Goal: Information Seeking & Learning: Check status

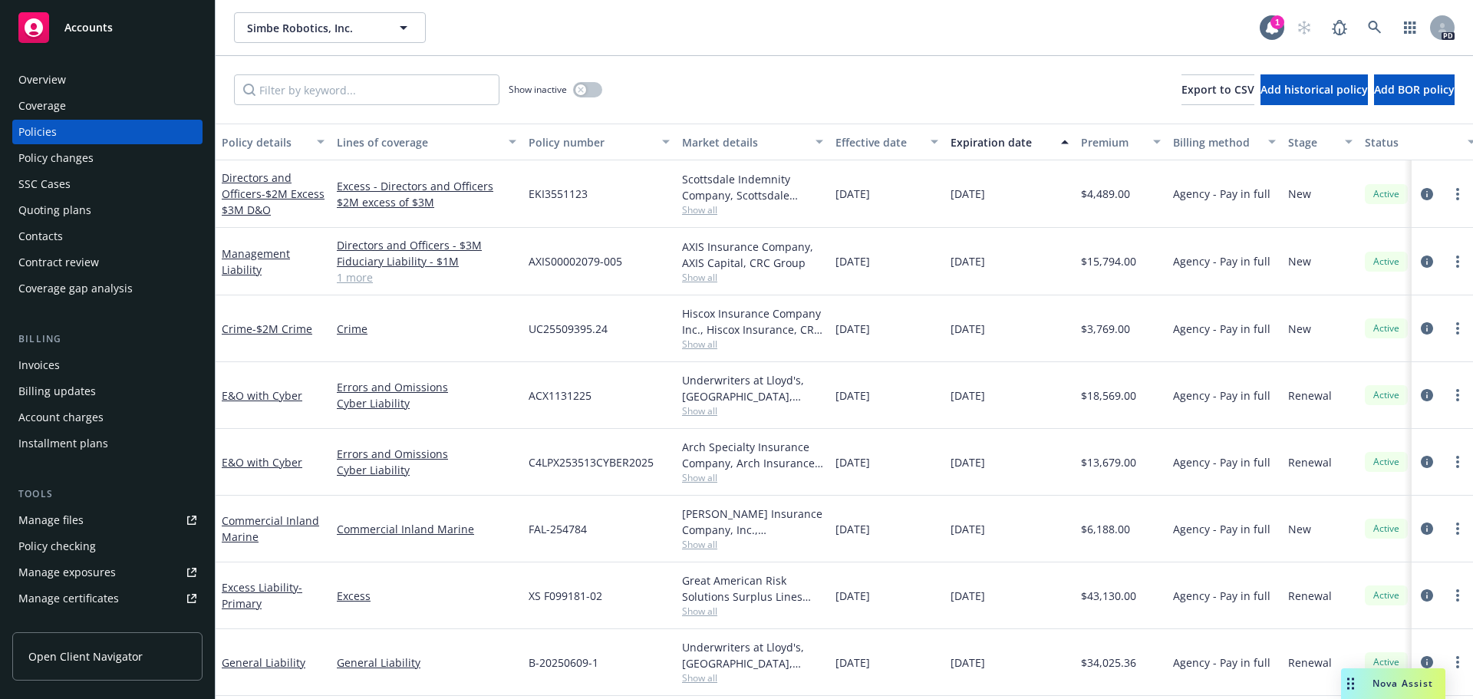
scroll to position [44, 0]
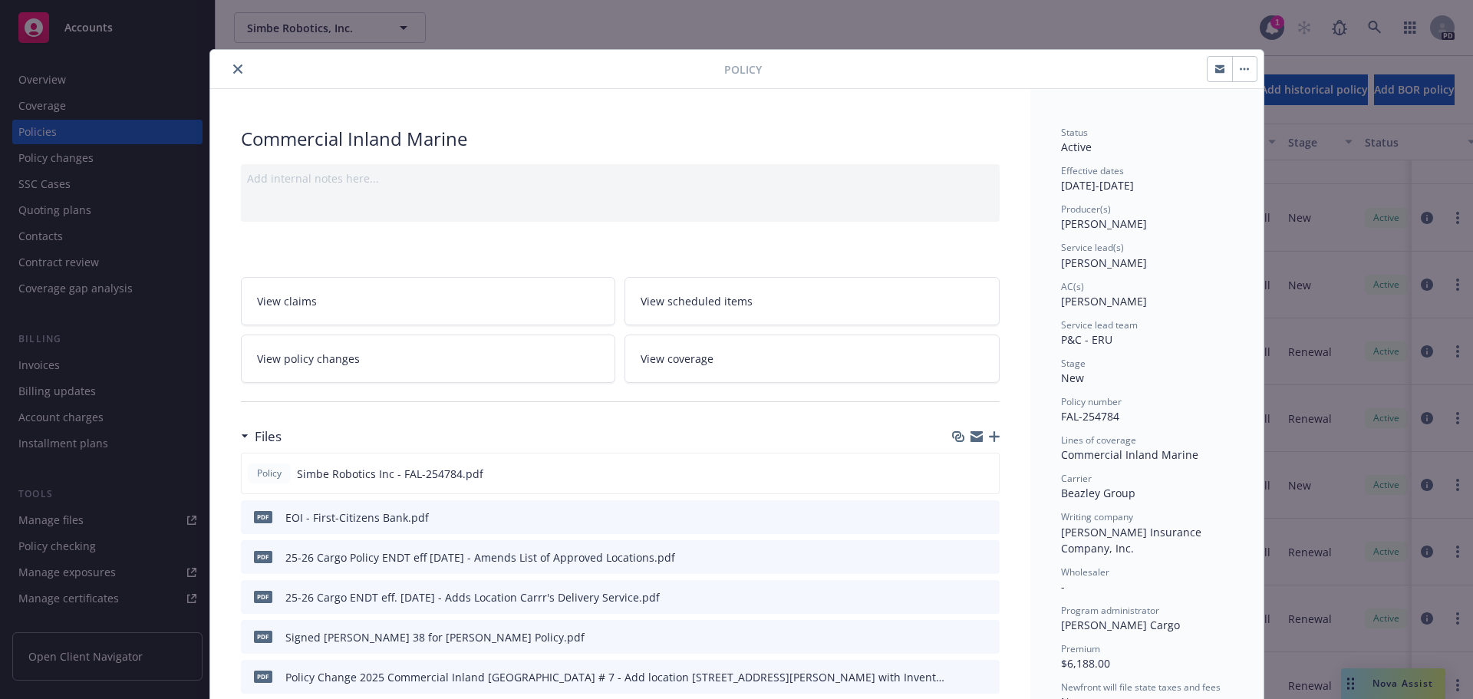
click at [233, 67] on icon "close" at bounding box center [237, 68] width 9 height 9
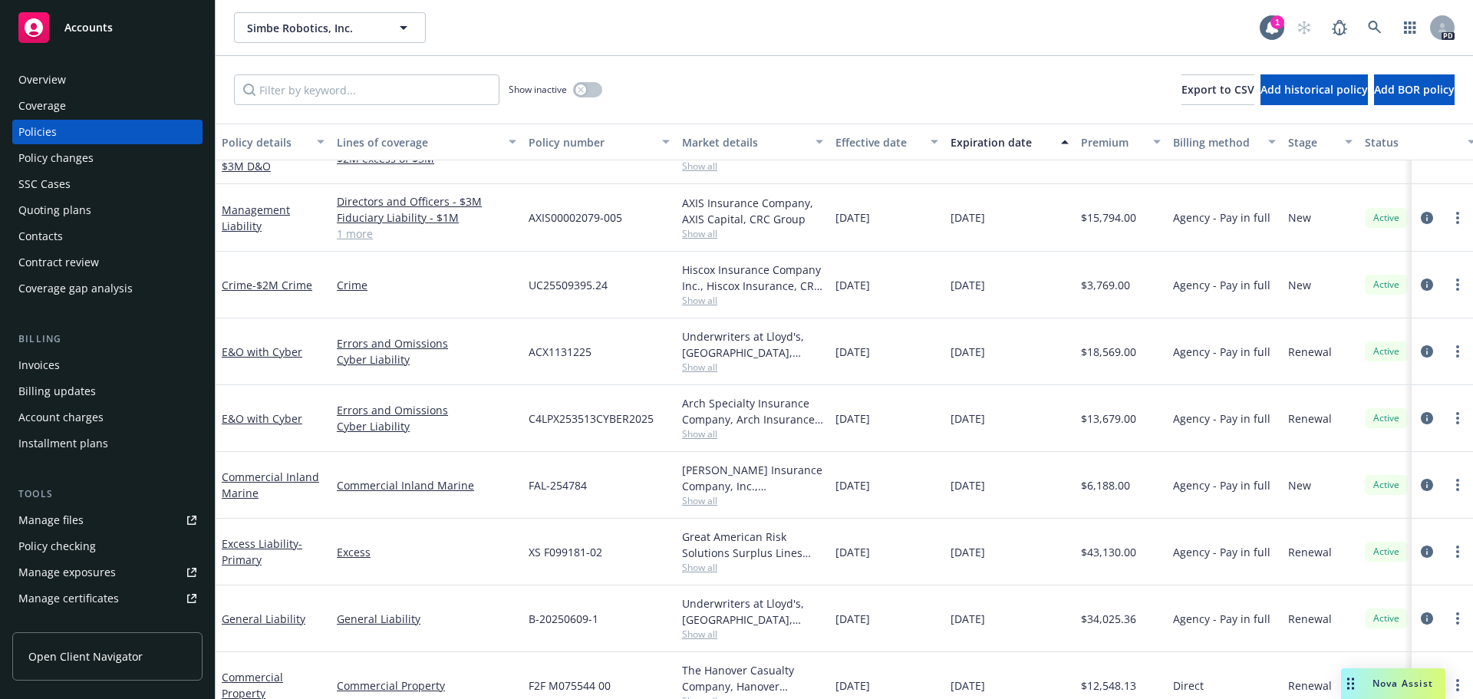
click at [60, 45] on link "Accounts" at bounding box center [107, 27] width 190 height 43
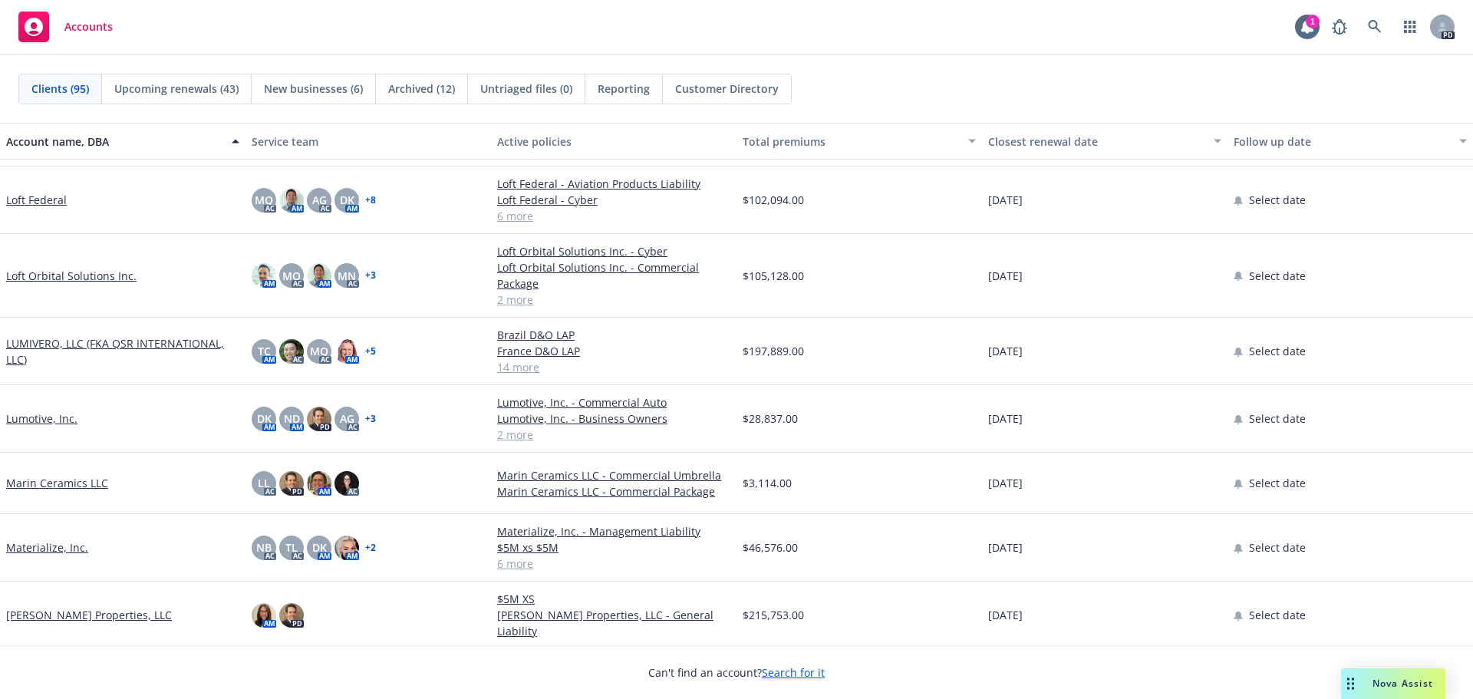
scroll to position [2838, 0]
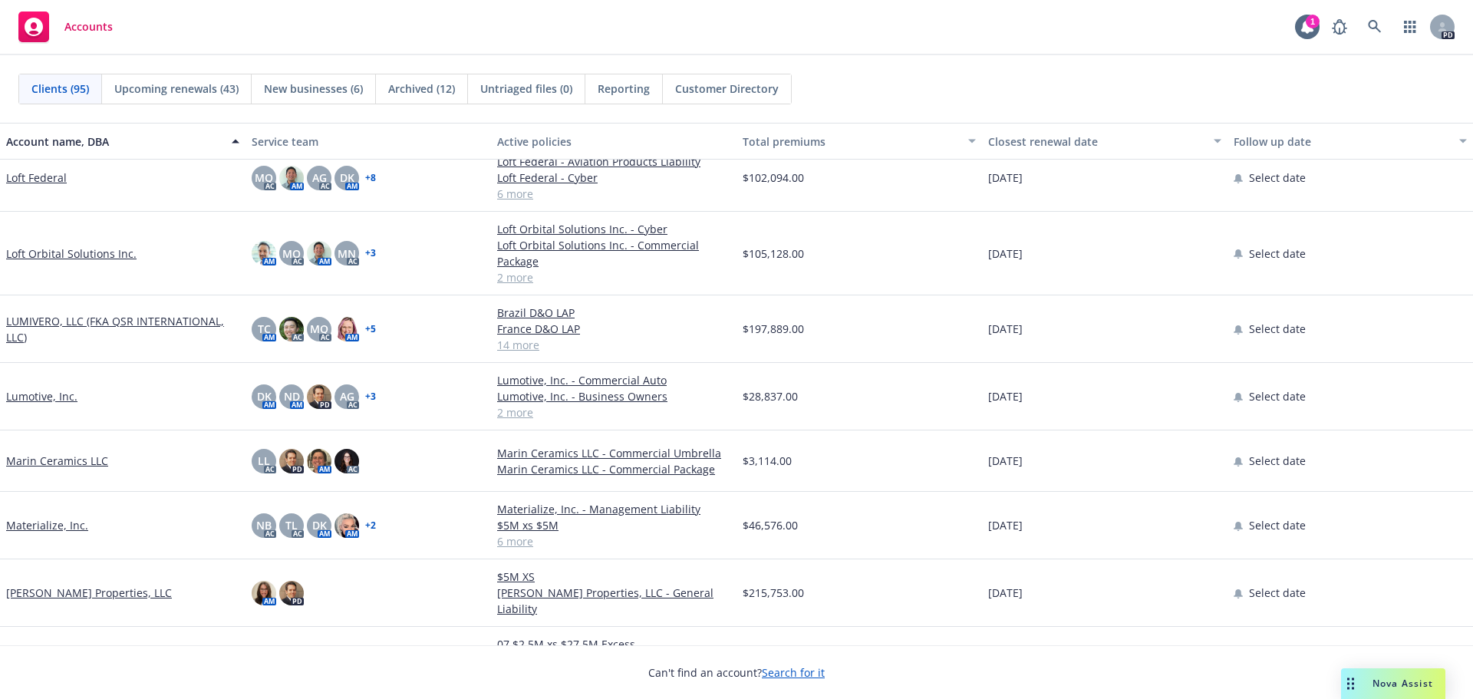
click at [33, 395] on link "Lumotive, Inc." at bounding box center [41, 396] width 71 height 16
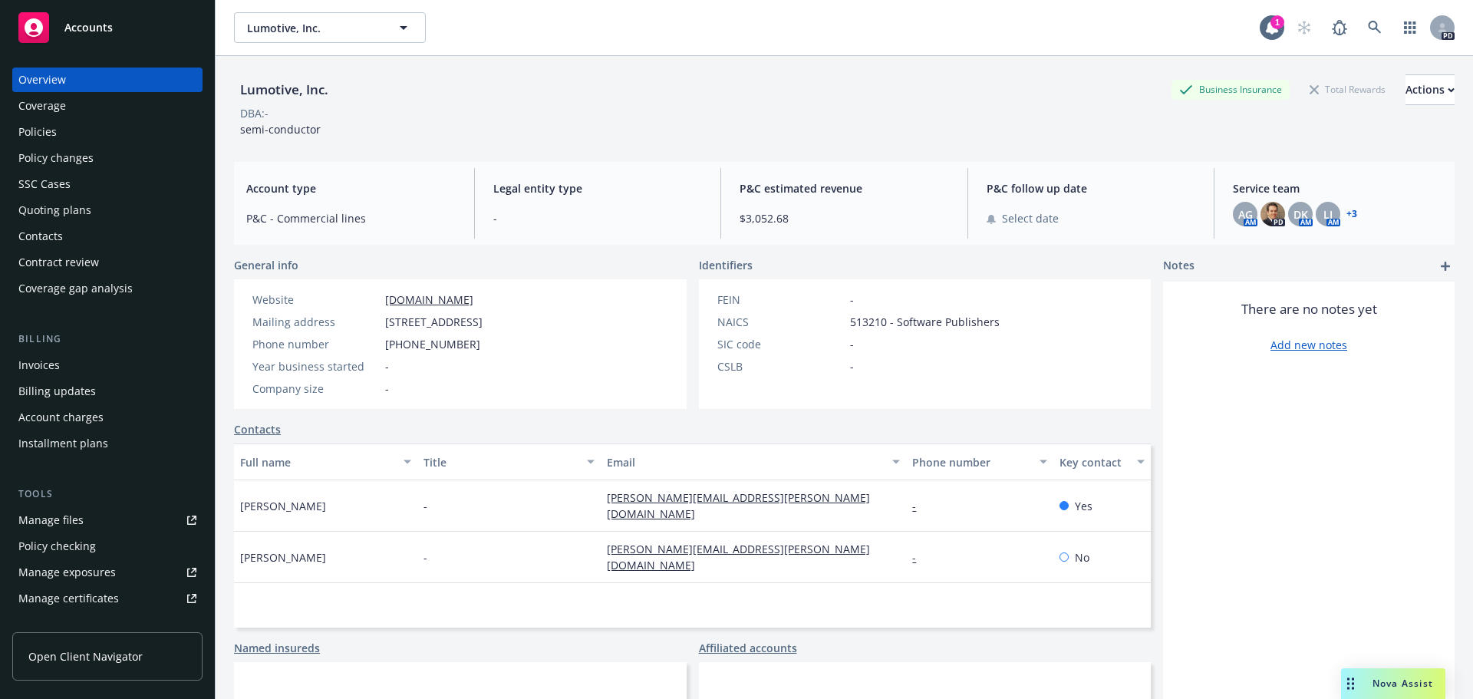
click at [31, 127] on div "Policies" at bounding box center [37, 132] width 38 height 25
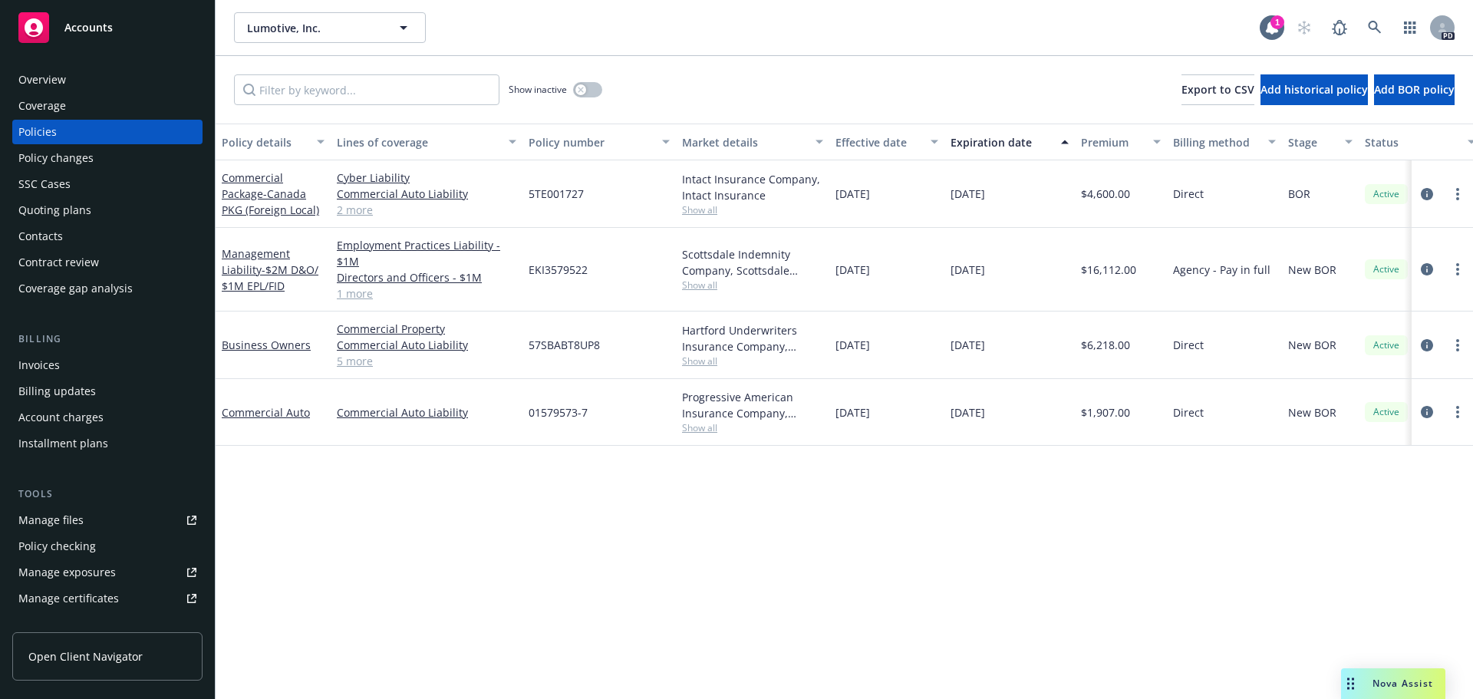
click at [440, 556] on div "Policy details Lines of coverage Policy number Market details Effective date Ex…" at bounding box center [844, 411] width 1257 height 575
